Goal: Information Seeking & Learning: Learn about a topic

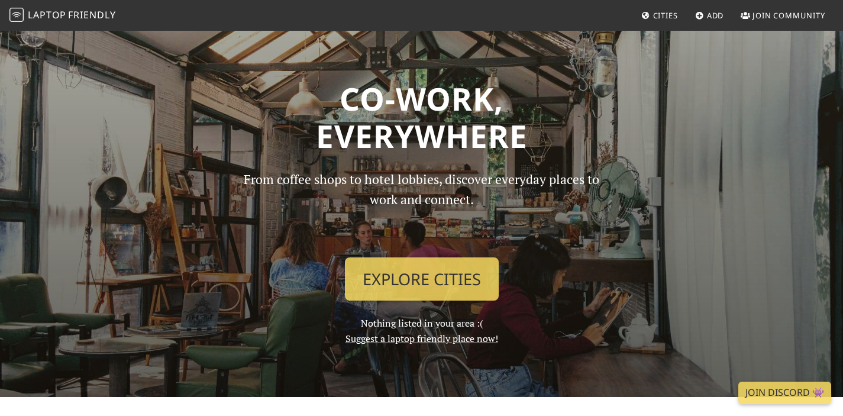
click at [449, 344] on link "Suggest a laptop friendly place now!" at bounding box center [421, 338] width 153 height 13
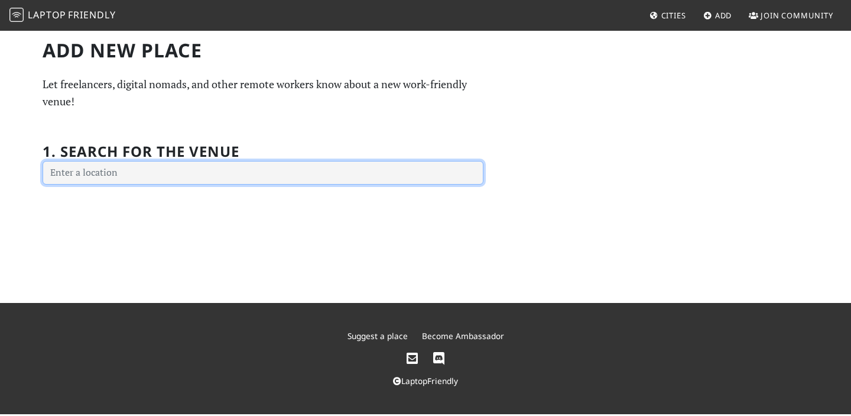
click at [281, 171] on input "text" at bounding box center [263, 173] width 441 height 24
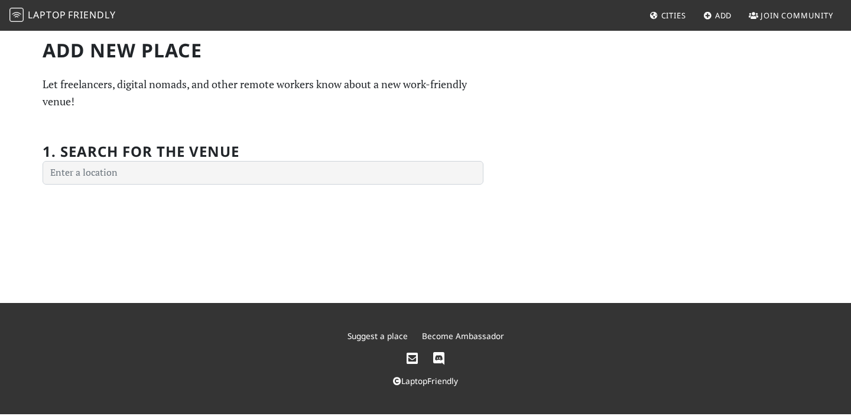
click at [373, 334] on link "Suggest a place" at bounding box center [378, 335] width 60 height 11
click at [362, 338] on link "Suggest a place" at bounding box center [378, 335] width 60 height 11
click at [70, 12] on span "Friendly" at bounding box center [91, 14] width 47 height 13
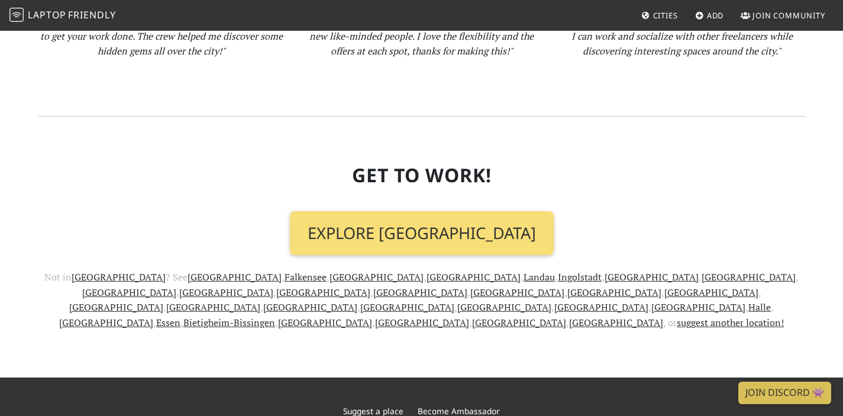
scroll to position [1373, 0]
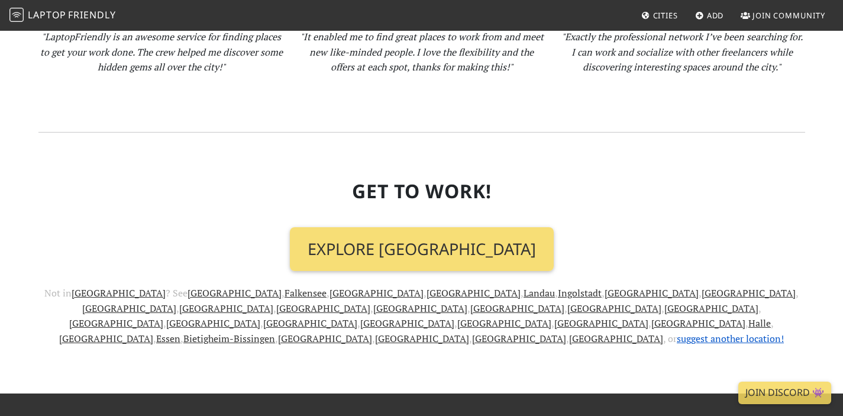
click at [676, 332] on link "suggest another location!" at bounding box center [729, 338] width 107 height 13
click at [176, 302] on link "[GEOGRAPHIC_DATA]" at bounding box center [129, 308] width 94 height 13
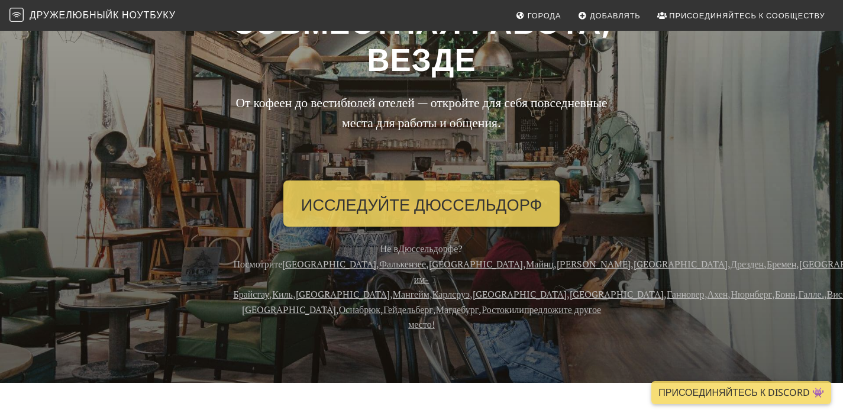
scroll to position [0, 0]
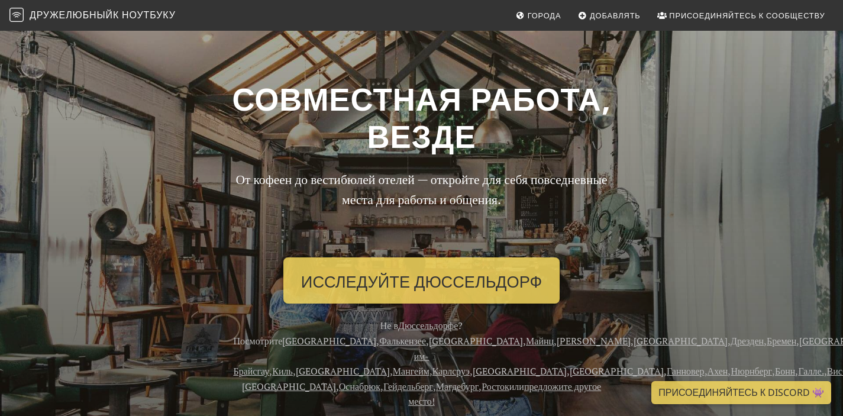
click at [714, 111] on h1 "Совместная работа, везде" at bounding box center [421, 117] width 766 height 75
click at [545, 15] on font "Города" at bounding box center [544, 15] width 34 height 11
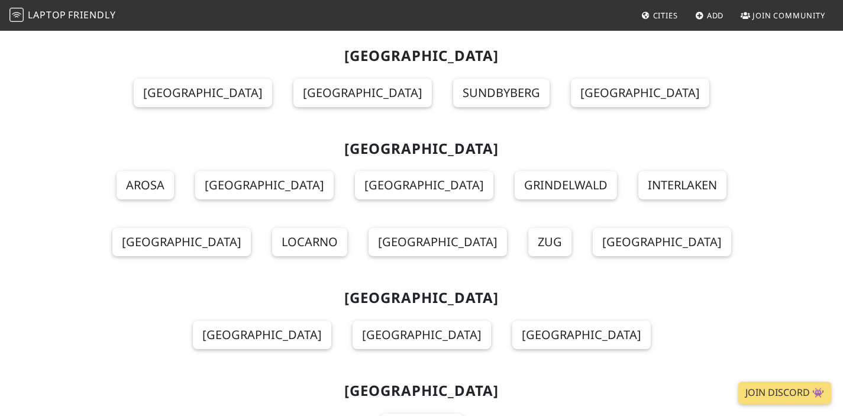
scroll to position [12515, 0]
drag, startPoint x: 500, startPoint y: 258, endPoint x: 342, endPoint y: 257, distance: 157.9
copy h2 "[GEOGRAPHIC_DATA]"
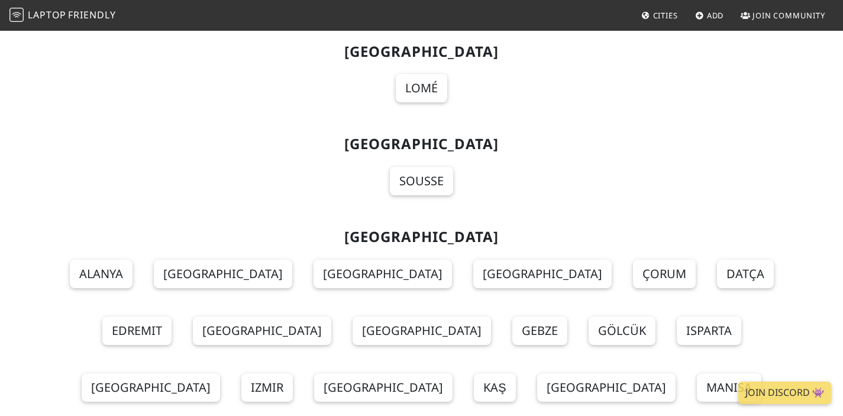
scroll to position [13255, 0]
